Goal: Task Accomplishment & Management: Use online tool/utility

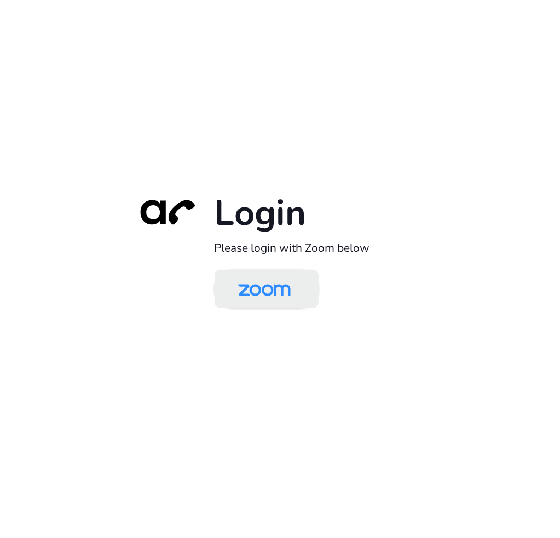
click at [247, 284] on img at bounding box center [265, 290] width 76 height 36
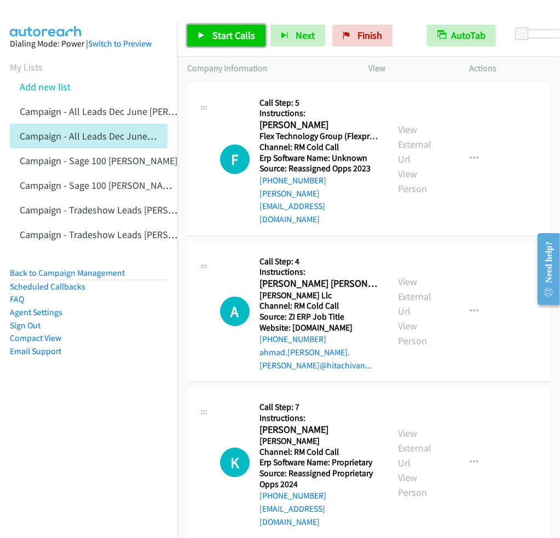
click at [220, 33] on span "Start Calls" at bounding box center [233, 35] width 43 height 13
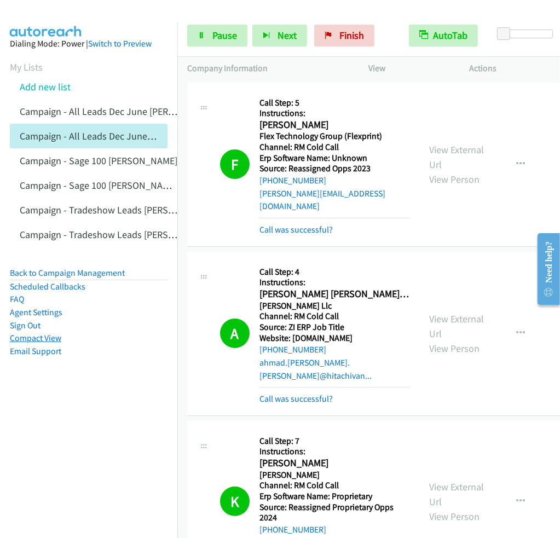
click at [44, 337] on link "Compact View" at bounding box center [35, 338] width 51 height 10
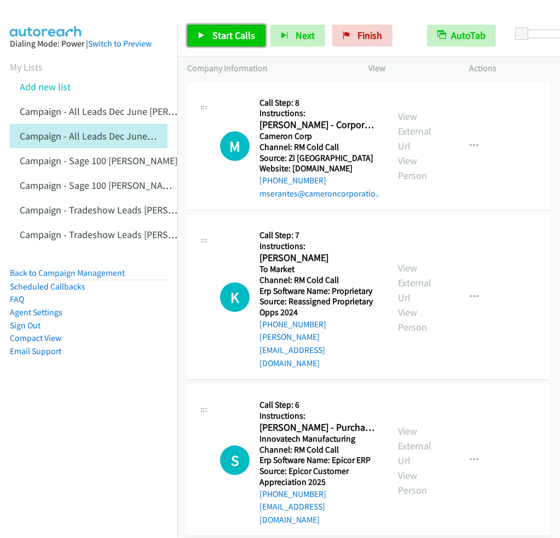
click at [201, 34] on icon at bounding box center [202, 36] width 8 height 8
